Goal: Information Seeking & Learning: Learn about a topic

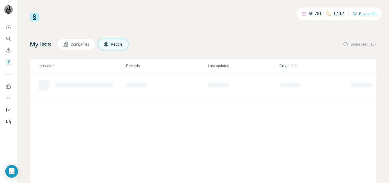
click at [80, 44] on span "Companies" at bounding box center [79, 44] width 19 height 5
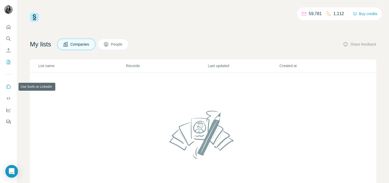
click at [8, 87] on icon "Use Surfe on LinkedIn" at bounding box center [8, 86] width 5 height 5
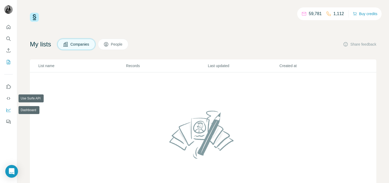
click at [8, 109] on icon "Dashboard" at bounding box center [8, 109] width 5 height 5
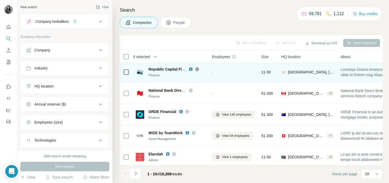
scroll to position [110, 0]
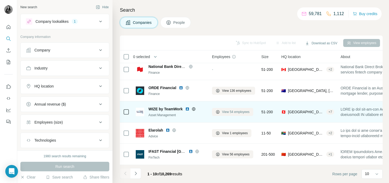
click at [233, 113] on span "View 54 employees" at bounding box center [236, 111] width 28 height 5
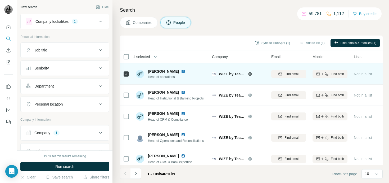
scroll to position [110, 0]
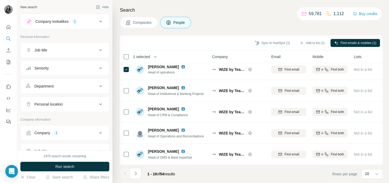
click at [137, 24] on span "Companies" at bounding box center [142, 22] width 19 height 5
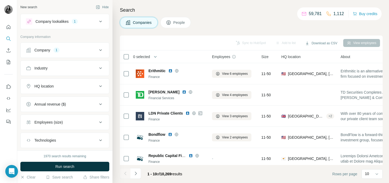
click at [78, 50] on div "Company 1" at bounding box center [62, 49] width 72 height 5
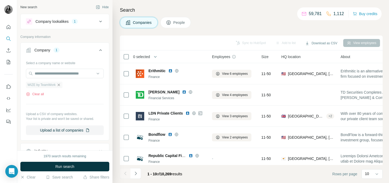
click at [61, 85] on icon "button" at bounding box center [59, 85] width 4 height 4
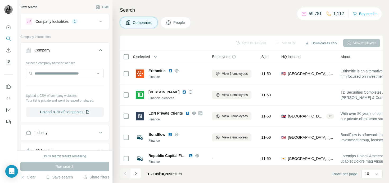
click at [98, 52] on icon at bounding box center [100, 50] width 6 height 6
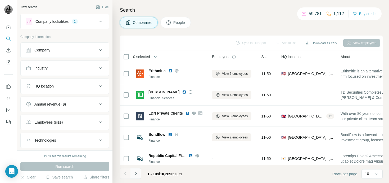
click at [137, 171] on icon "Navigate to next page" at bounding box center [135, 173] width 5 height 5
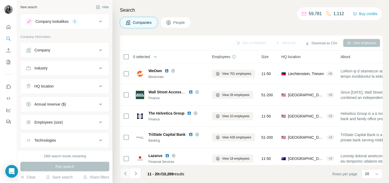
click at [126, 171] on icon "Navigate to previous page" at bounding box center [125, 173] width 5 height 5
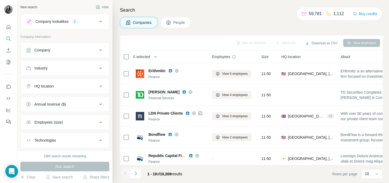
click at [60, 88] on div "HQ location" at bounding box center [62, 85] width 72 height 5
click at [55, 104] on input "text" at bounding box center [65, 100] width 78 height 10
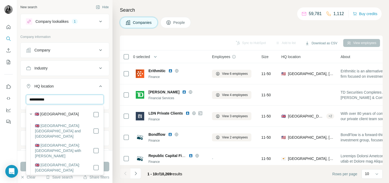
type input "**********"
click at [78, 114] on div "🇬🇧 United Kingdom" at bounding box center [67, 114] width 65 height 6
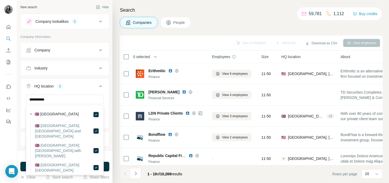
click at [101, 87] on icon at bounding box center [100, 86] width 6 height 6
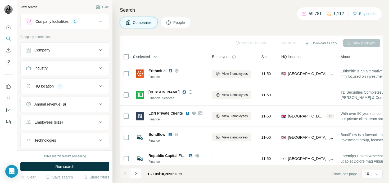
click at [82, 122] on div "Employees (size)" at bounding box center [62, 121] width 72 height 5
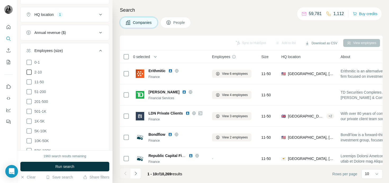
scroll to position [75, 0]
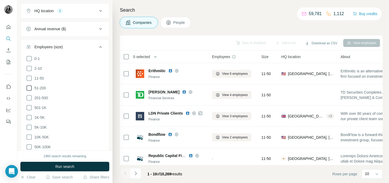
click at [29, 87] on icon at bounding box center [29, 88] width 6 height 6
click at [29, 96] on icon at bounding box center [29, 98] width 6 height 6
click at [29, 103] on ul "0-1 2-10 11-50 51-200 201-500 501-1K 1K-5K 5K-10K 10K-50K 50K-100K 100K-500K 50…" at bounding box center [65, 112] width 78 height 114
click at [29, 108] on icon at bounding box center [29, 107] width 6 height 6
click at [51, 164] on button "Run search" at bounding box center [64, 167] width 89 height 10
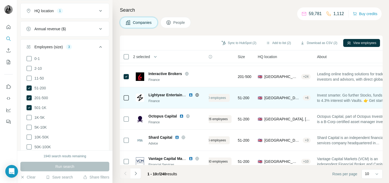
scroll to position [18, 18]
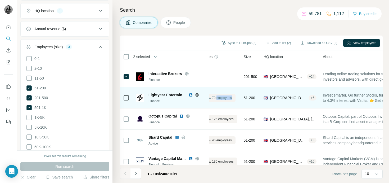
click at [217, 98] on span "View 70 employees" at bounding box center [218, 97] width 28 height 5
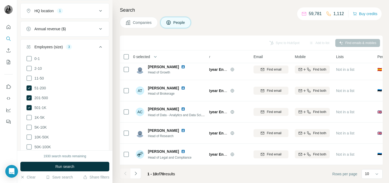
scroll to position [110, 18]
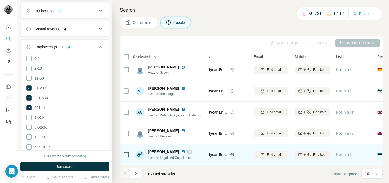
click at [184, 153] on img at bounding box center [183, 151] width 4 height 4
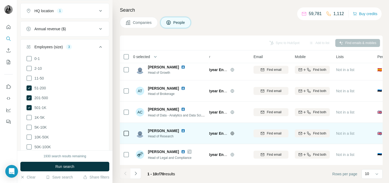
scroll to position [110, 18]
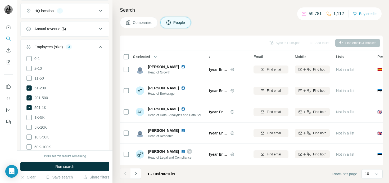
click at [136, 26] on button "Companies" at bounding box center [139, 22] width 38 height 11
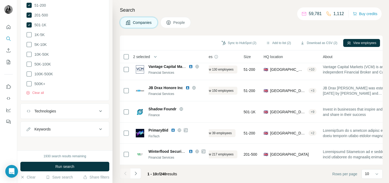
scroll to position [75, 0]
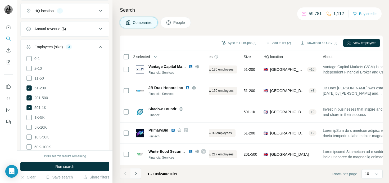
click at [137, 174] on icon "Navigate to next page" at bounding box center [135, 173] width 5 height 5
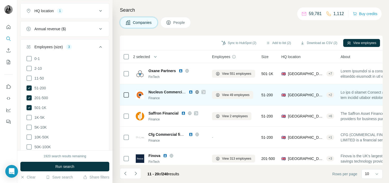
click at [191, 92] on img at bounding box center [191, 92] width 4 height 4
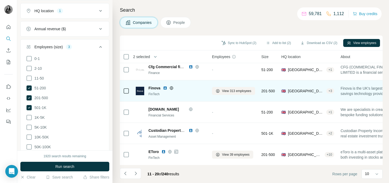
scroll to position [110, 0]
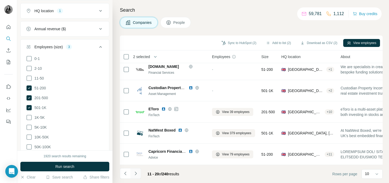
click at [139, 173] on button "Navigate to next page" at bounding box center [136, 173] width 11 height 11
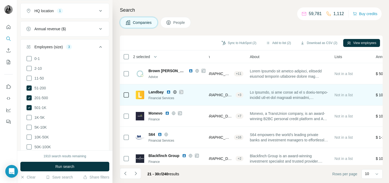
scroll to position [0, 92]
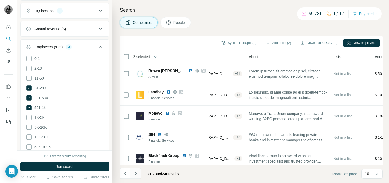
click at [136, 174] on icon "Navigate to next page" at bounding box center [135, 173] width 5 height 5
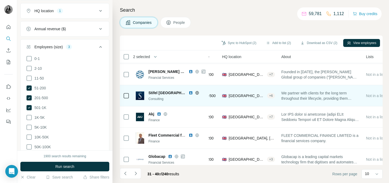
scroll to position [110, 59]
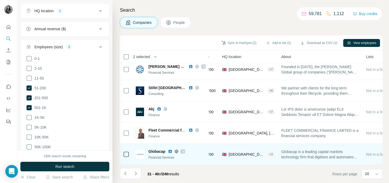
click at [170, 151] on img at bounding box center [170, 151] width 4 height 4
